Goal: Information Seeking & Learning: Learn about a topic

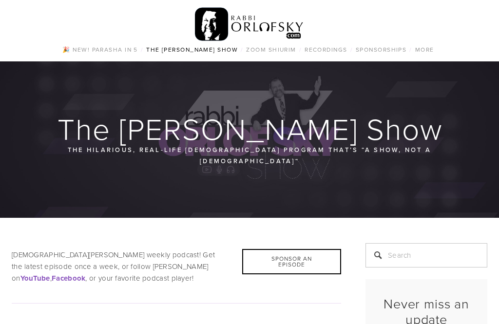
click at [0, 0] on link "Tefila series" at bounding box center [0, 0] width 0 height 0
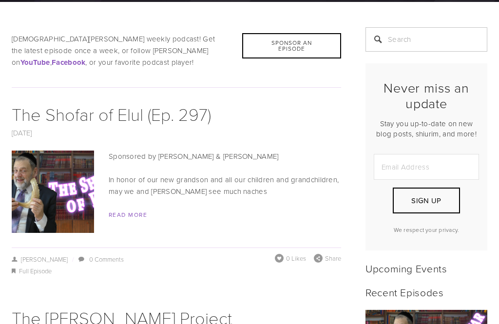
scroll to position [216, 0]
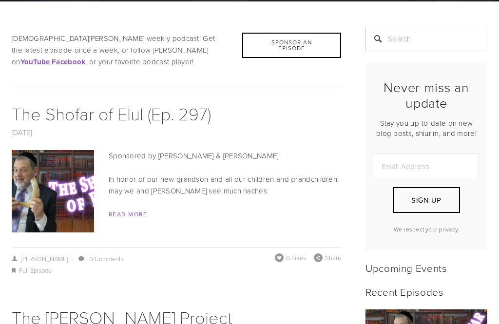
click at [124, 210] on link "Read More" at bounding box center [128, 214] width 38 height 8
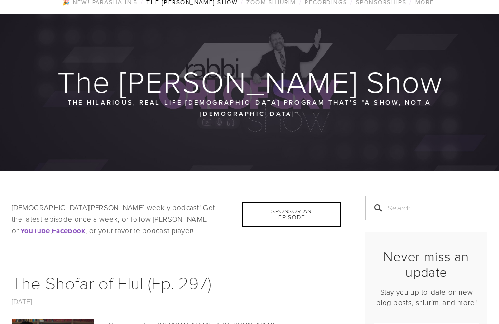
scroll to position [0, 0]
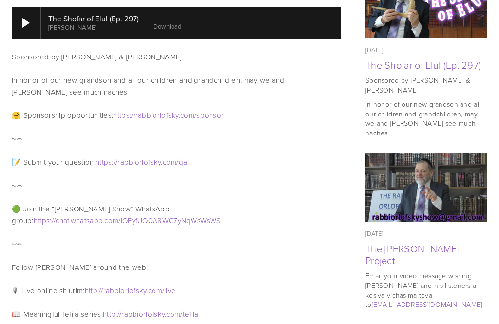
scroll to position [547, 0]
